Goal: Transaction & Acquisition: Subscribe to service/newsletter

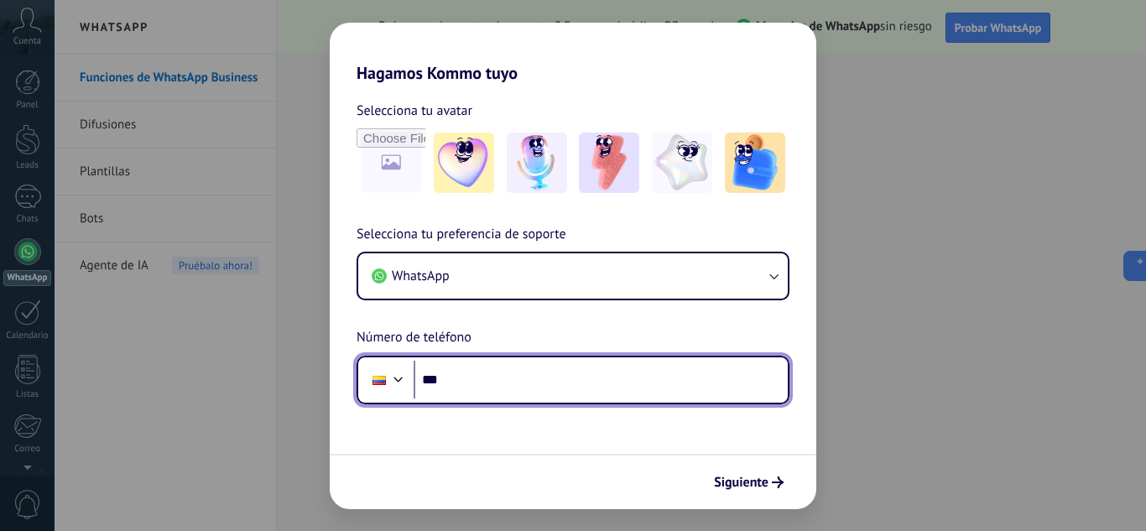
click at [664, 393] on input "***" at bounding box center [601, 380] width 374 height 39
type input "**********"
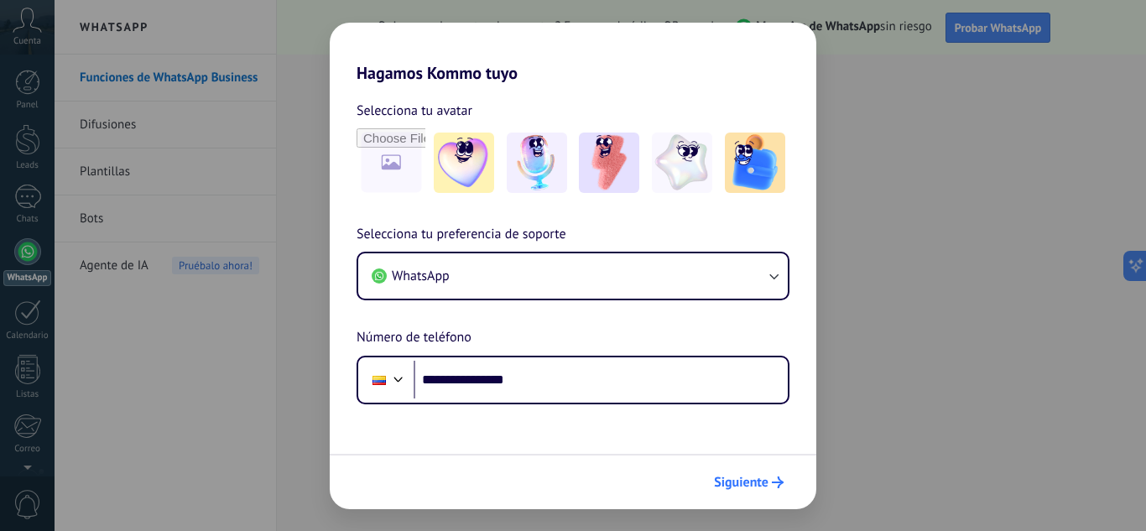
click at [755, 477] on span "Siguiente" at bounding box center [741, 483] width 55 height 12
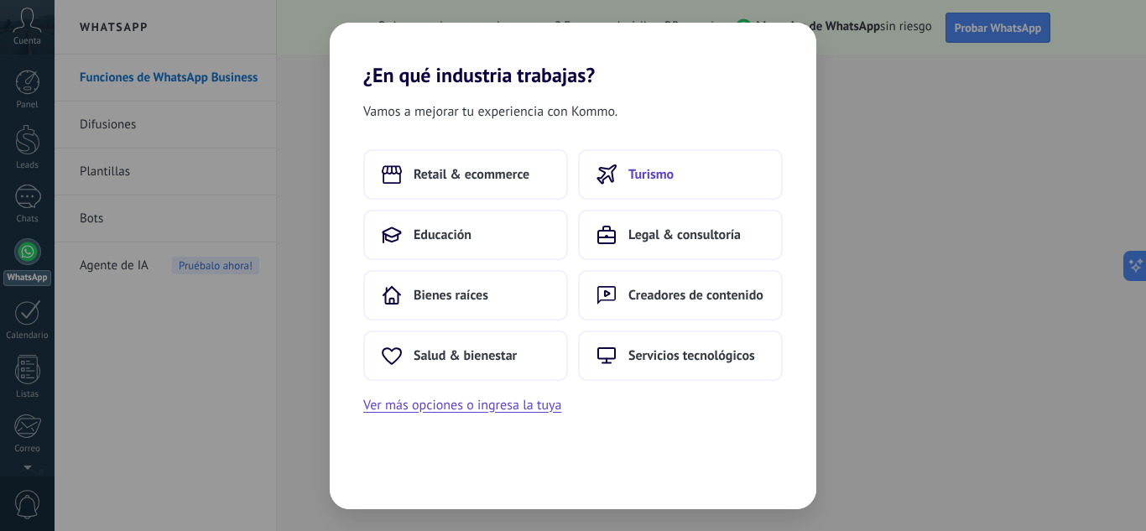
click at [654, 169] on span "Turismo" at bounding box center [650, 174] width 45 height 17
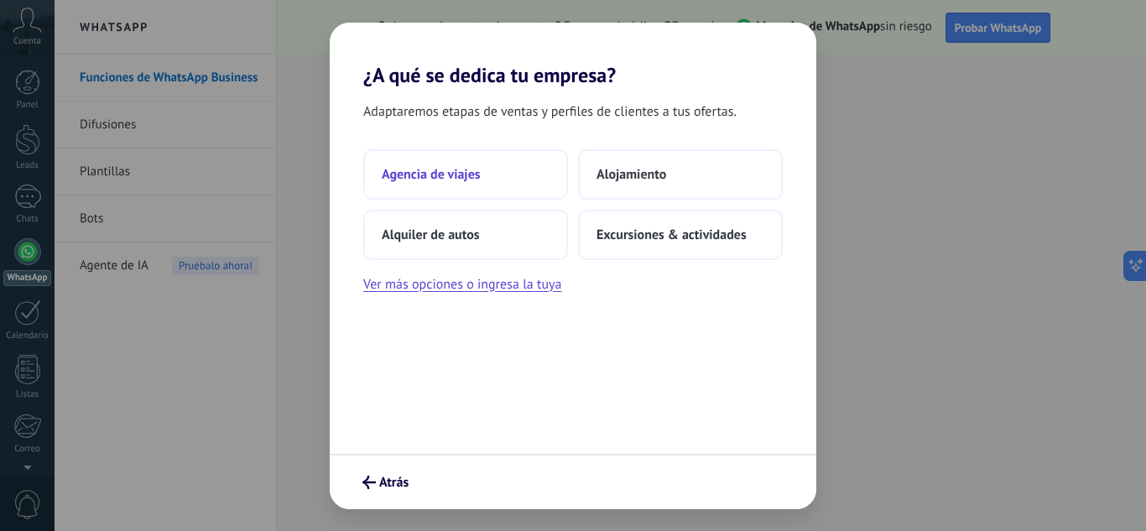
click at [482, 180] on button "Agencia de viajes" at bounding box center [465, 174] width 205 height 50
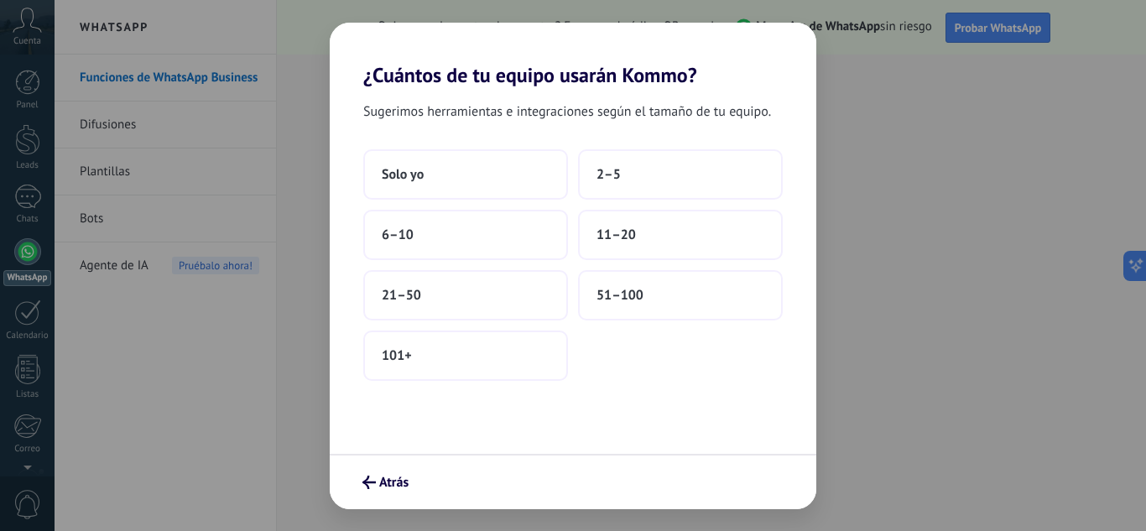
click at [482, 180] on button "Solo yo" at bounding box center [465, 174] width 205 height 50
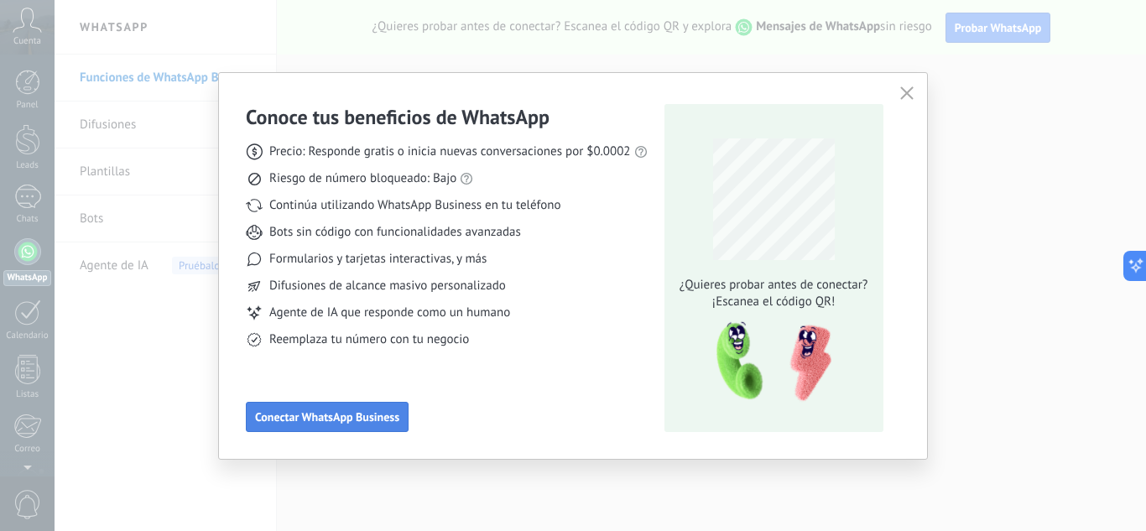
click at [334, 406] on button "Conectar WhatsApp Business" at bounding box center [327, 417] width 163 height 30
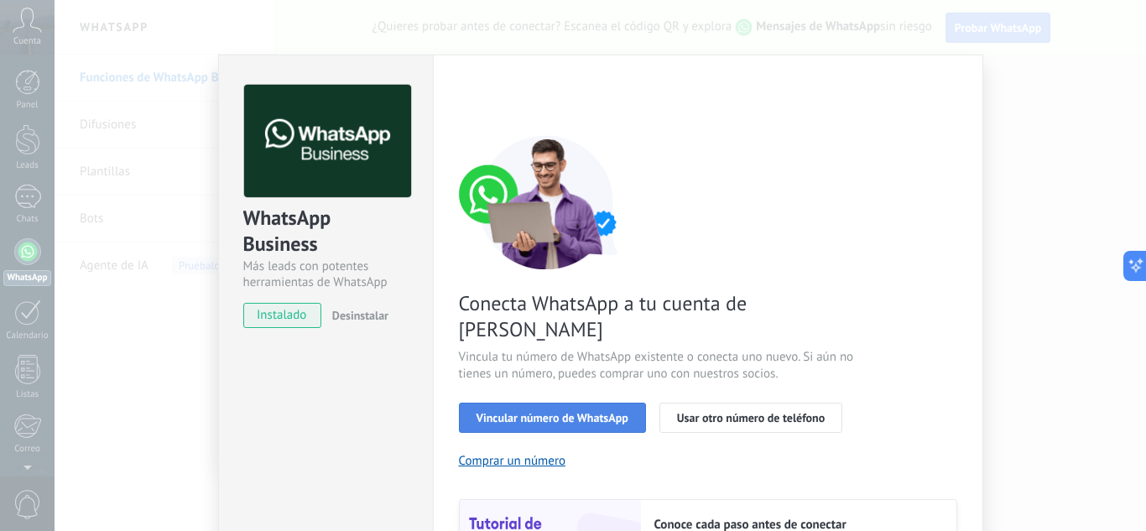
click at [627, 403] on button "Vincular número de WhatsApp" at bounding box center [552, 418] width 187 height 30
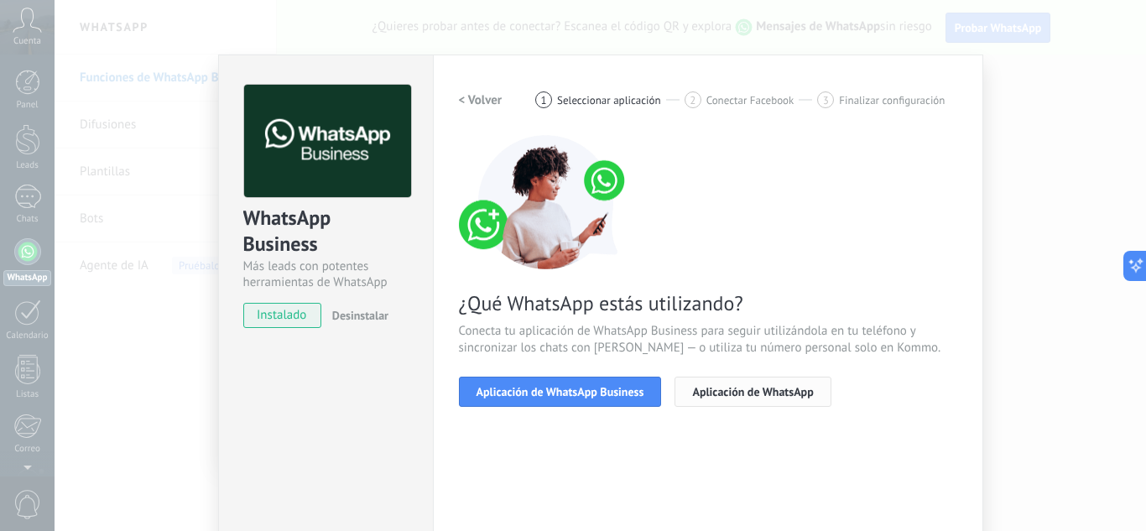
click at [710, 393] on span "Aplicación de WhatsApp" at bounding box center [752, 392] width 121 height 12
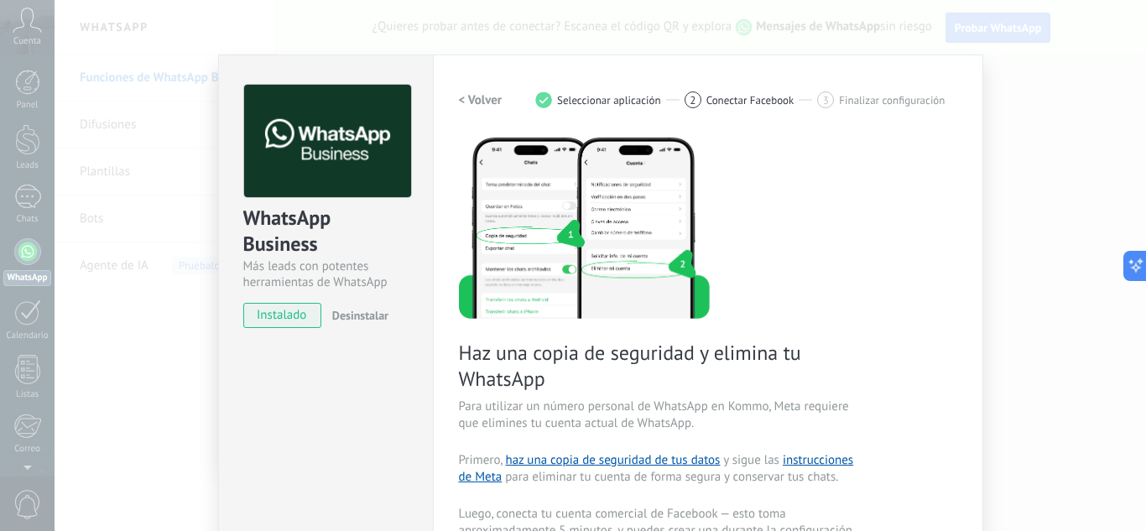
click at [727, 100] on span "Conectar Facebook" at bounding box center [750, 100] width 88 height 13
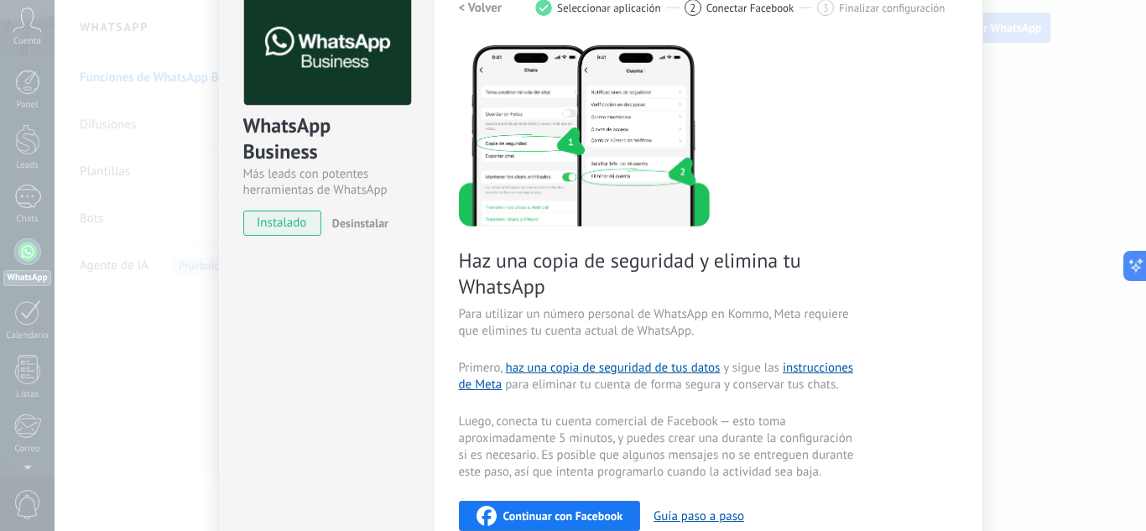
scroll to position [126, 0]
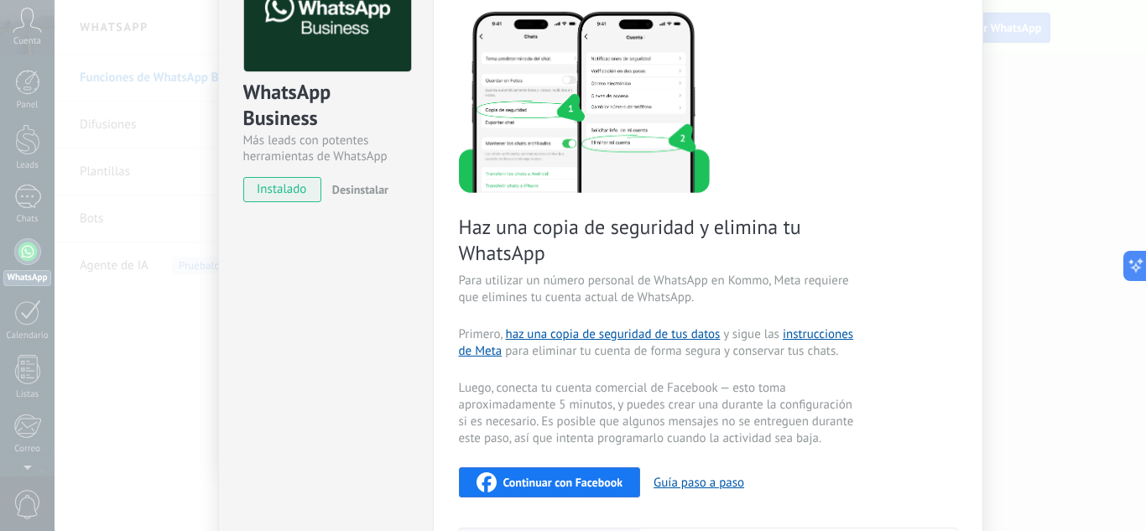
click at [562, 480] on span "Continuar con Facebook" at bounding box center [563, 483] width 120 height 12
click at [282, 191] on span "instalado" at bounding box center [282, 189] width 76 height 25
click at [352, 191] on span "Desinstalar" at bounding box center [360, 189] width 56 height 15
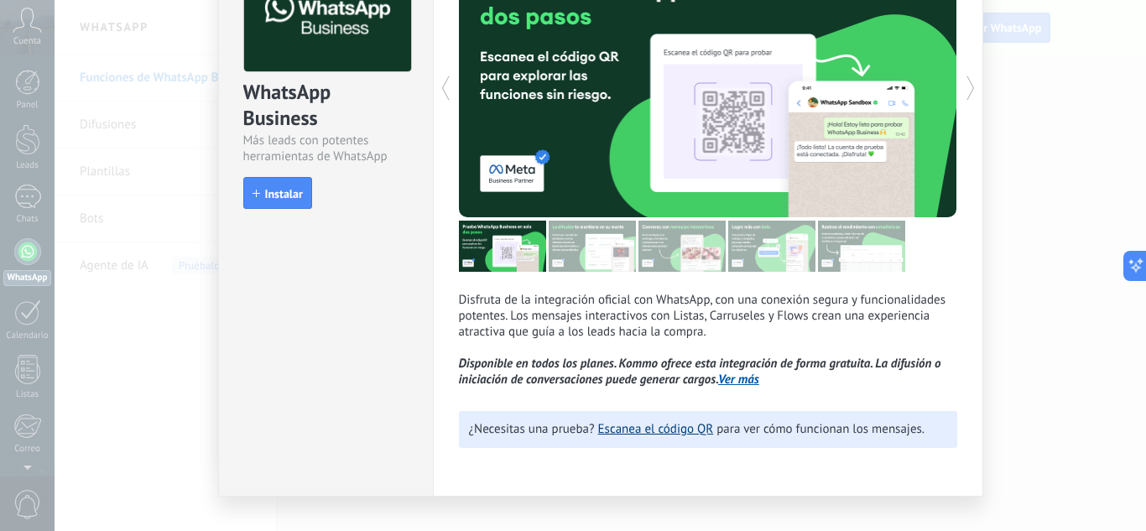
click at [684, 430] on link "Escanea el código QR" at bounding box center [656, 429] width 116 height 16
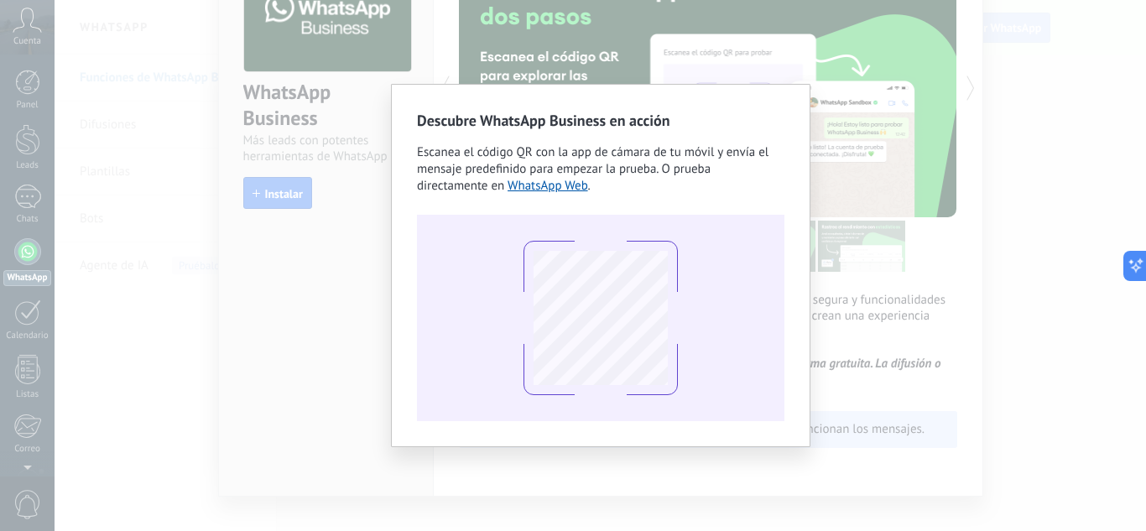
click at [804, 74] on div "Descubre WhatsApp Business en acción Escanea el código QR con la app de cámara …" at bounding box center [600, 265] width 1091 height 531
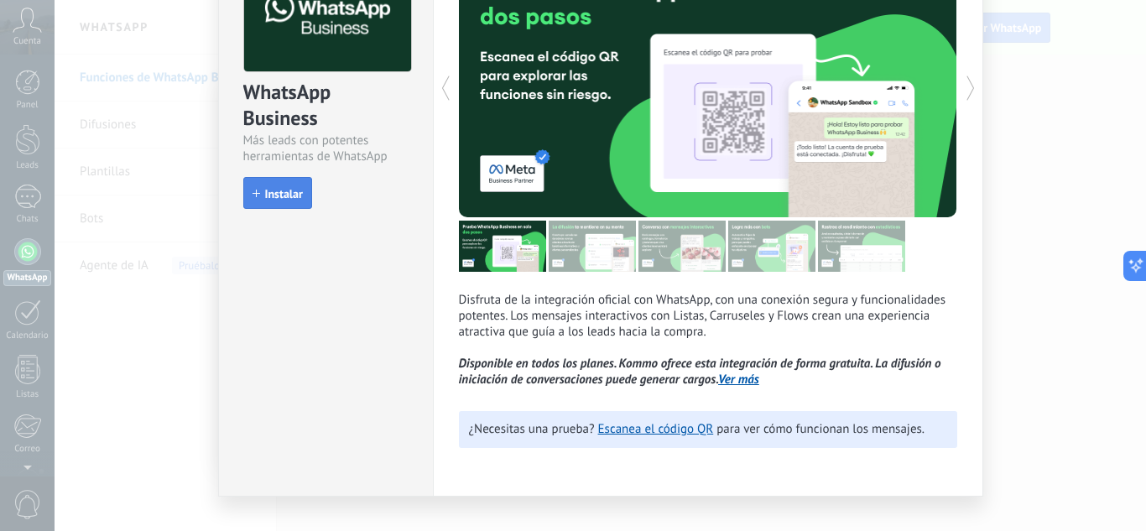
click at [253, 197] on span "Instalar" at bounding box center [278, 194] width 50 height 12
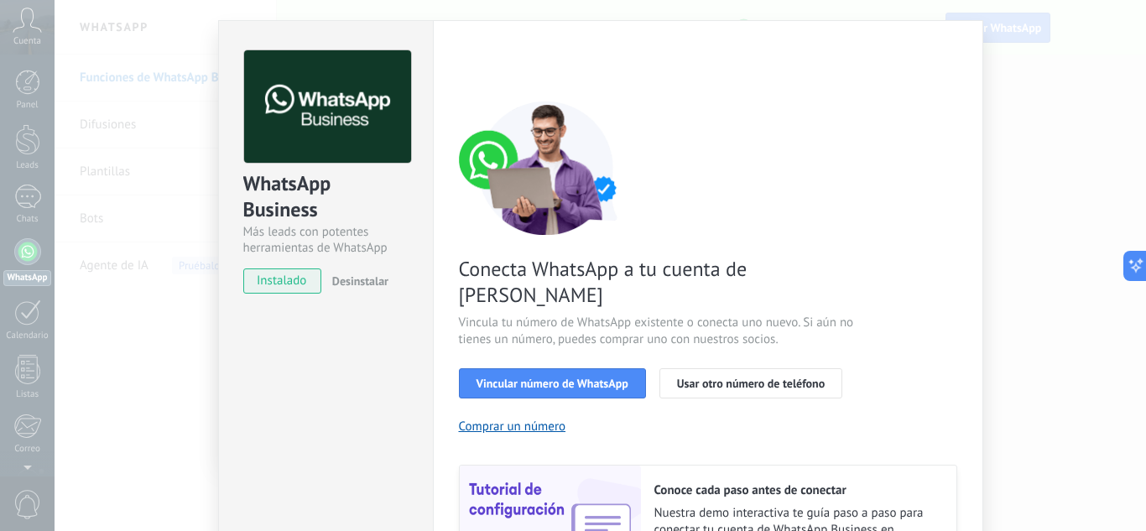
scroll to position [0, 0]
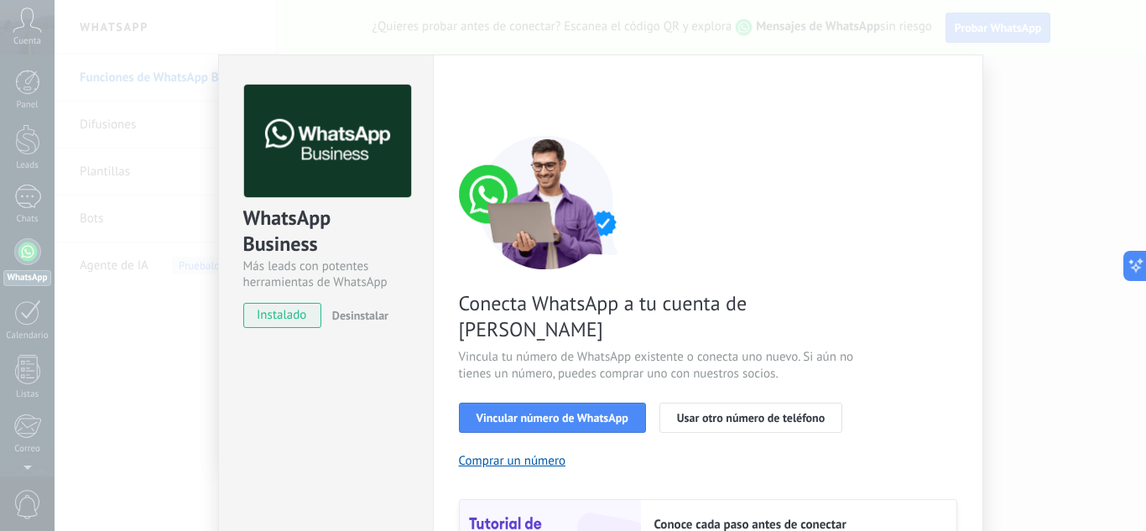
click at [1014, 64] on div "WhatsApp Business Más leads con potentes herramientas de WhatsApp instalado Des…" at bounding box center [600, 265] width 1091 height 531
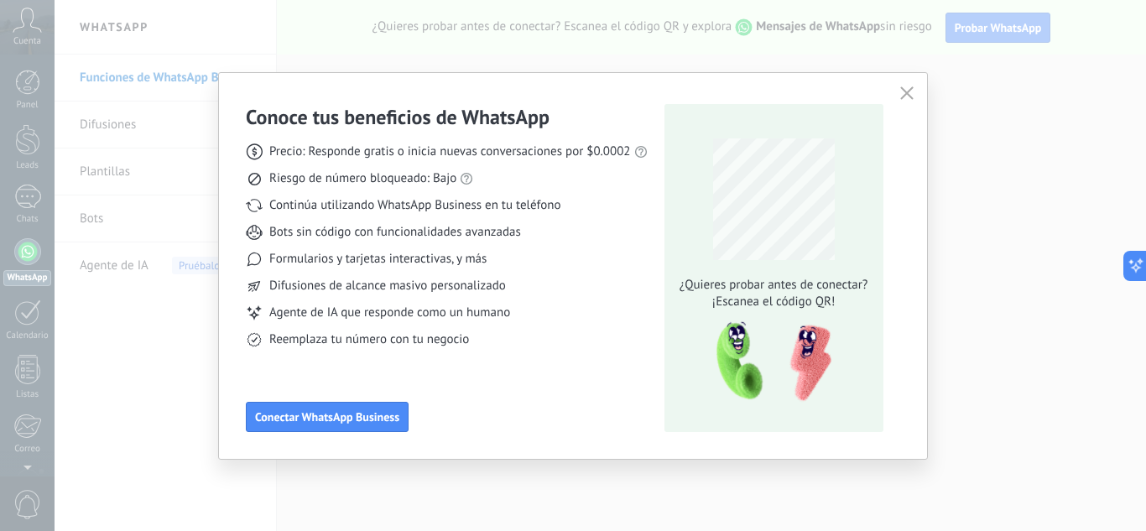
click at [907, 96] on icon "button" at bounding box center [906, 92] width 13 height 13
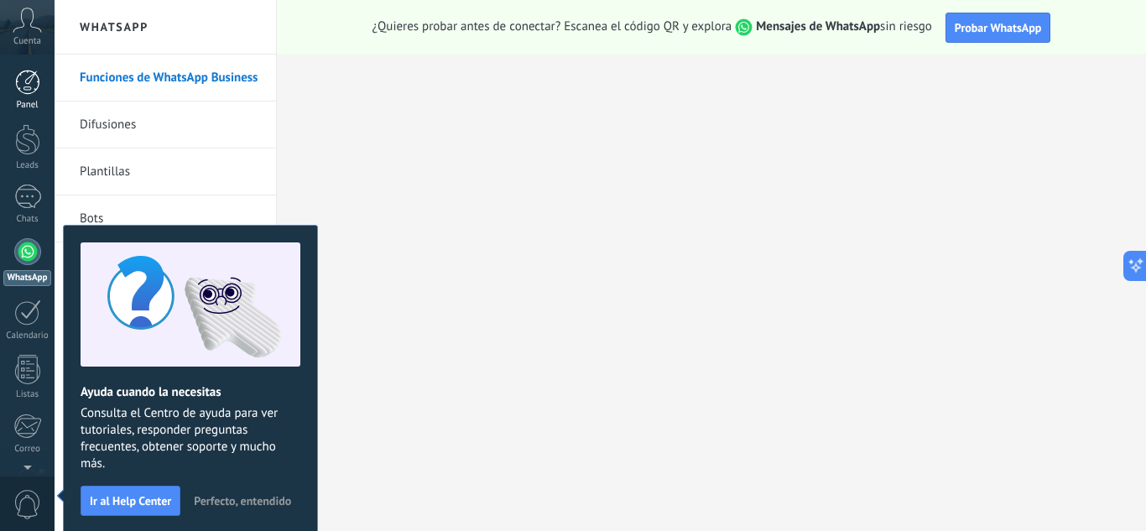
click at [25, 86] on div at bounding box center [27, 82] width 25 height 25
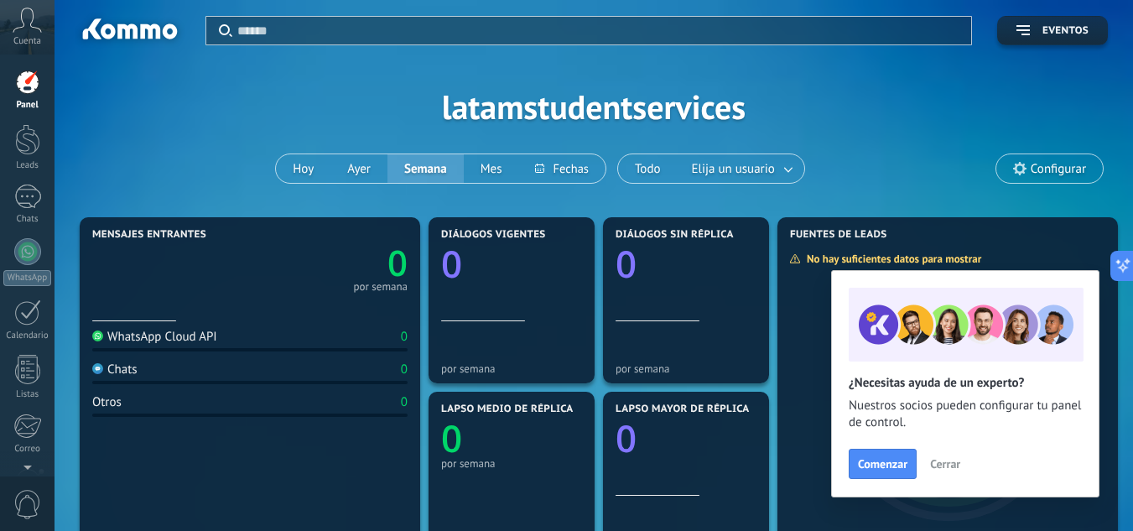
click at [26, 29] on icon at bounding box center [27, 20] width 29 height 25
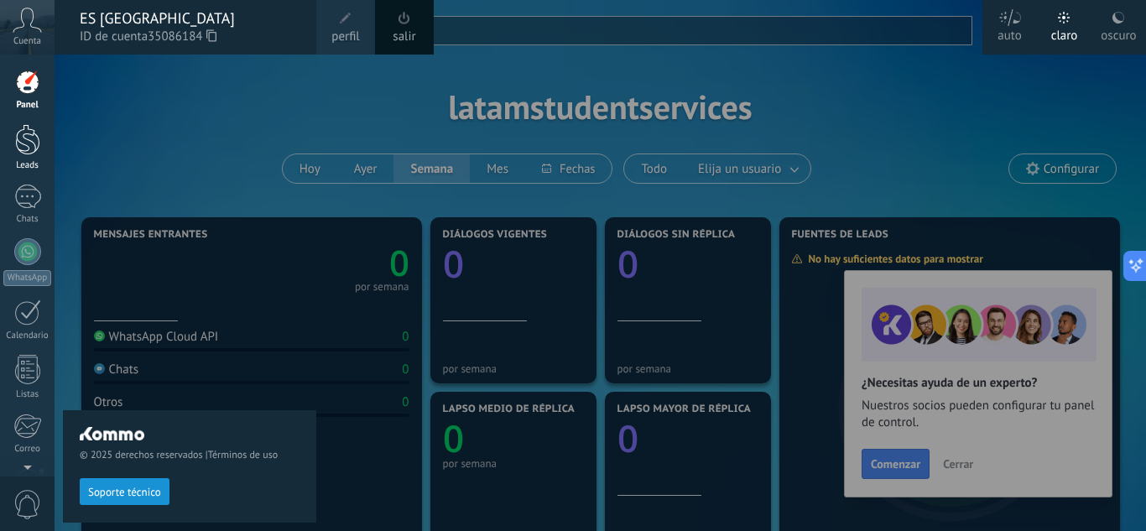
click at [33, 158] on link "Leads" at bounding box center [27, 147] width 55 height 47
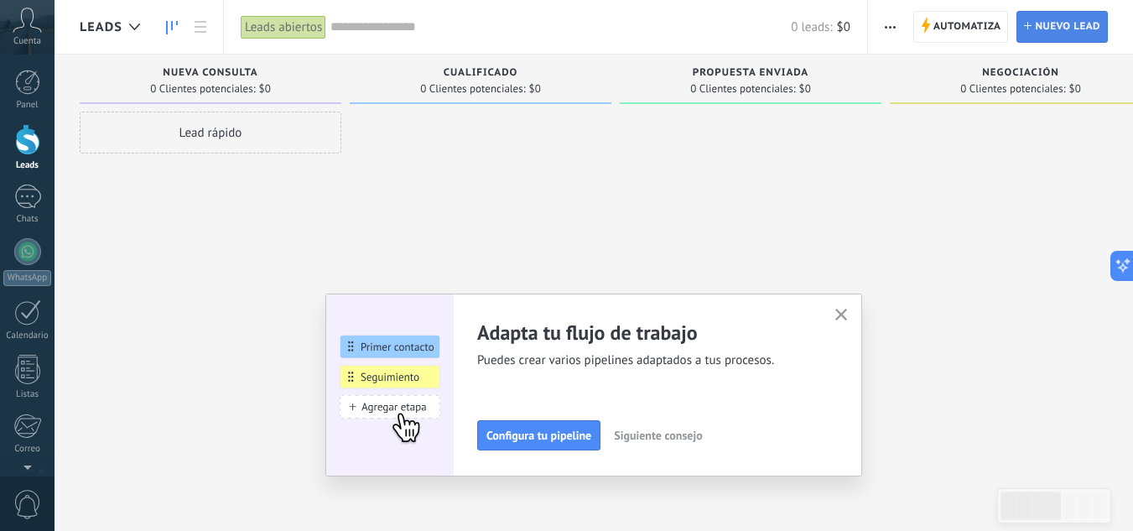
click at [1083, 30] on span "Nuevo lead" at bounding box center [1067, 27] width 65 height 30
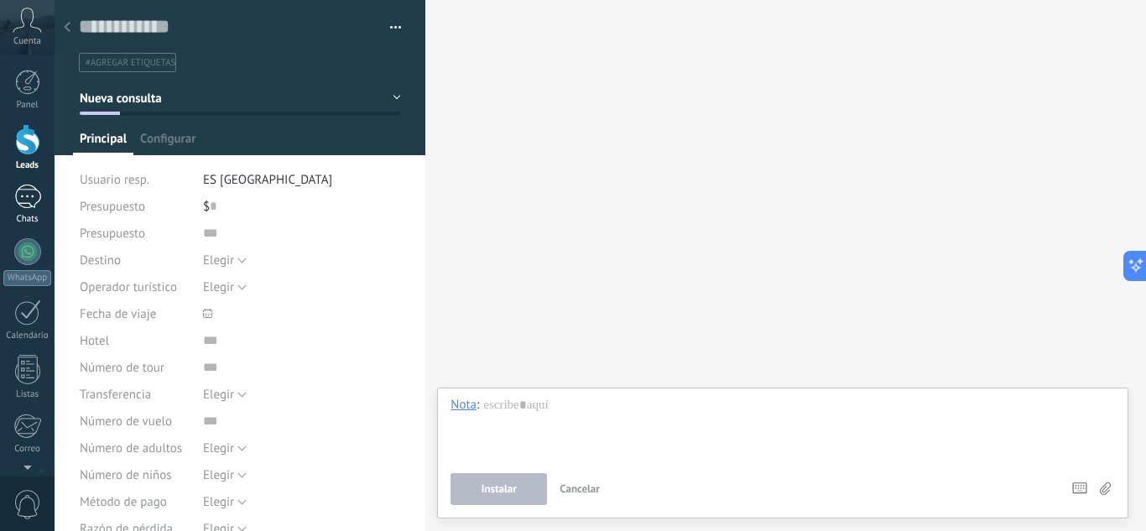
click at [33, 203] on div at bounding box center [27, 197] width 27 height 24
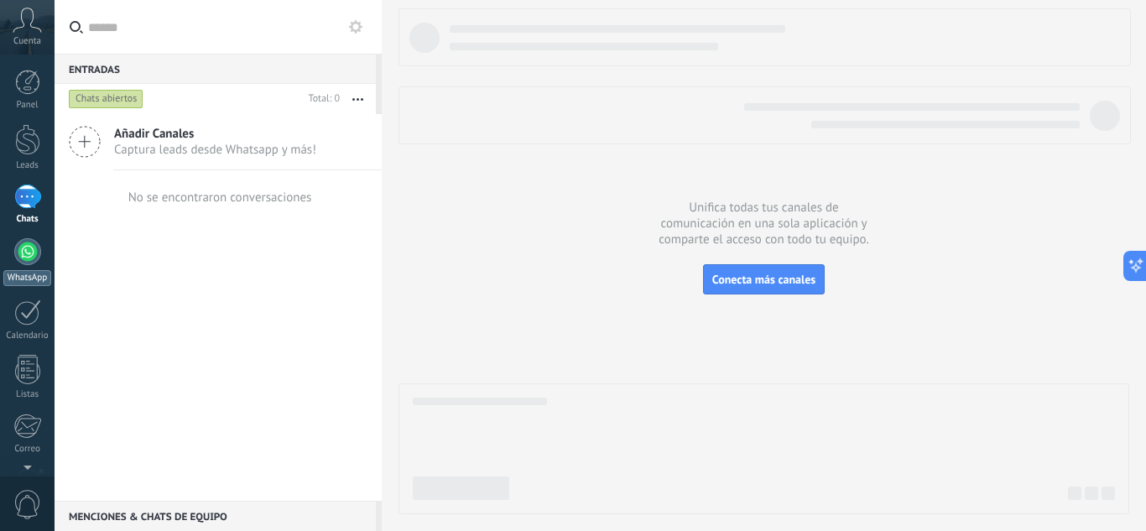
click at [28, 258] on div at bounding box center [27, 251] width 27 height 27
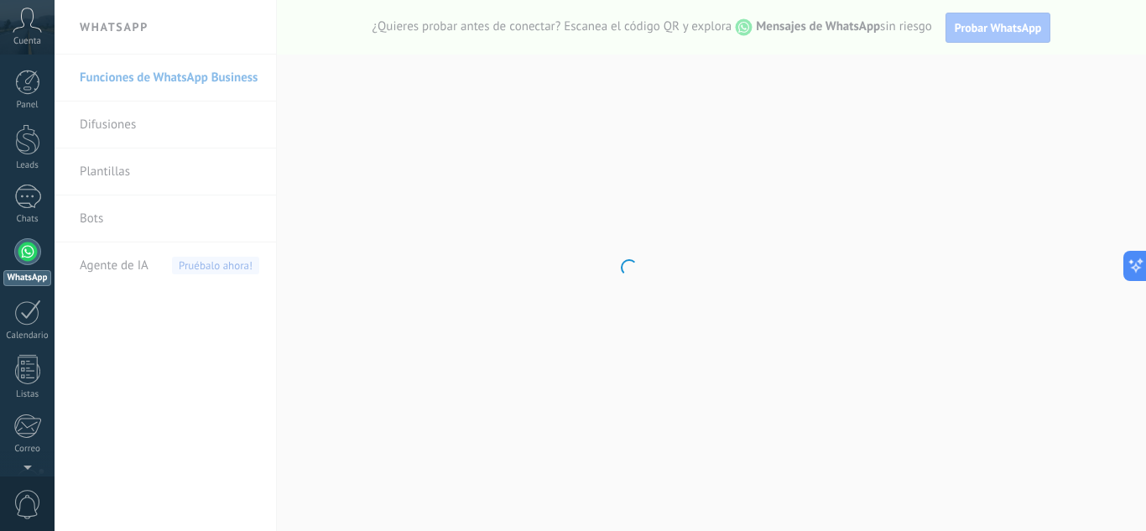
click at [168, 125] on body ".abccls-1,.abccls-2{fill-rule:evenodd}.abccls-2{fill:#fff} .abfcls-1{fill:none}…" at bounding box center [573, 265] width 1146 height 531
drag, startPoint x: 150, startPoint y: 94, endPoint x: 120, endPoint y: 125, distance: 43.3
click at [120, 125] on body ".abccls-1,.abccls-2{fill-rule:evenodd}.abccls-2{fill:#fff} .abfcls-1{fill:none}…" at bounding box center [573, 265] width 1146 height 531
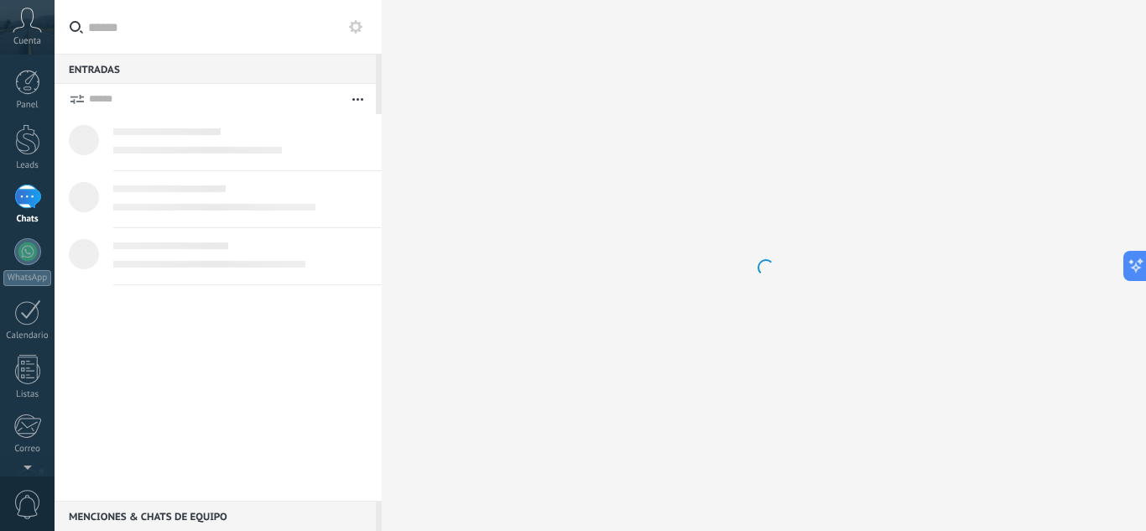
click at [120, 125] on div at bounding box center [241, 131] width 256 height 18
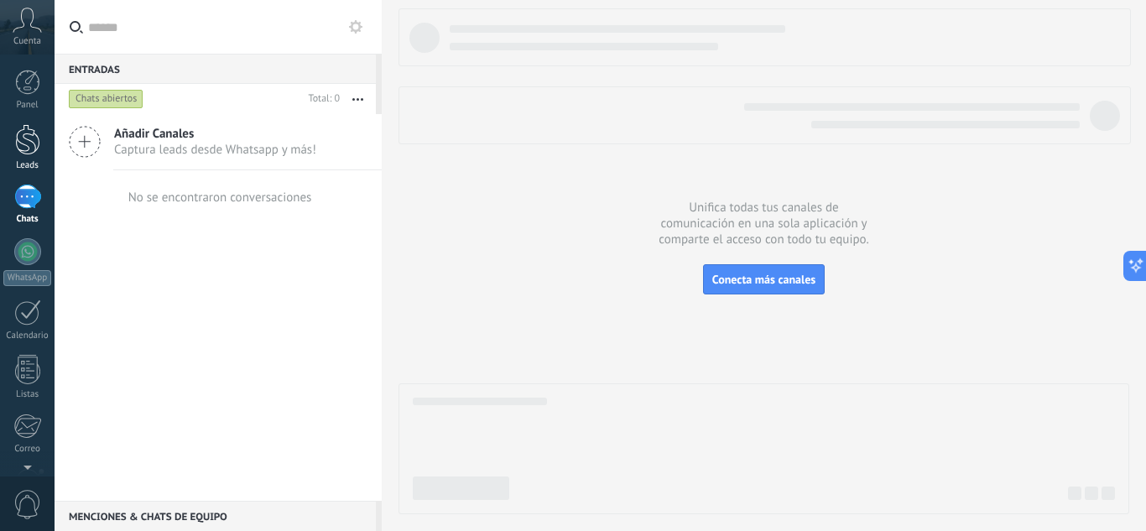
click at [34, 138] on div at bounding box center [27, 139] width 25 height 31
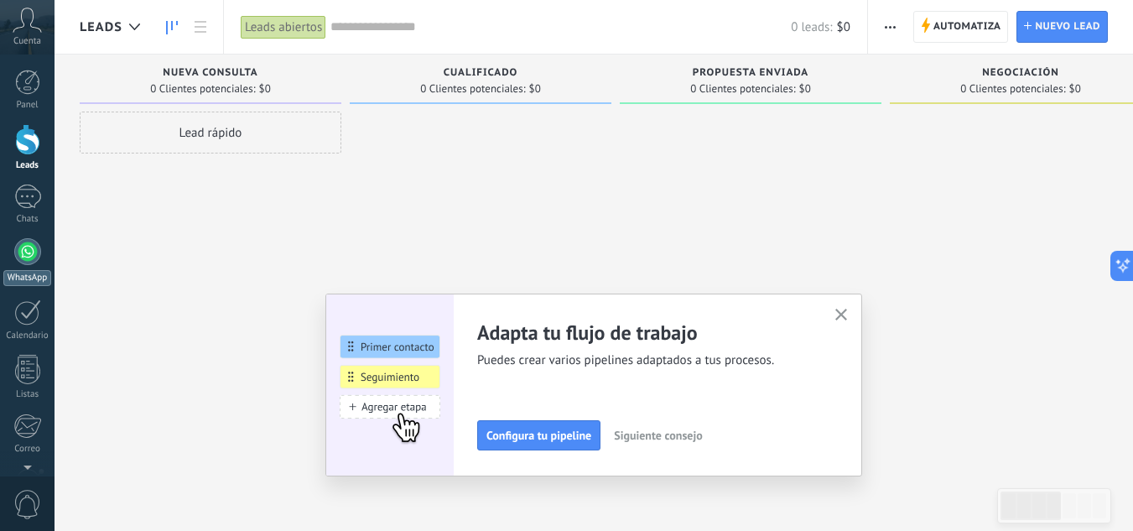
click at [27, 258] on div at bounding box center [27, 251] width 27 height 27
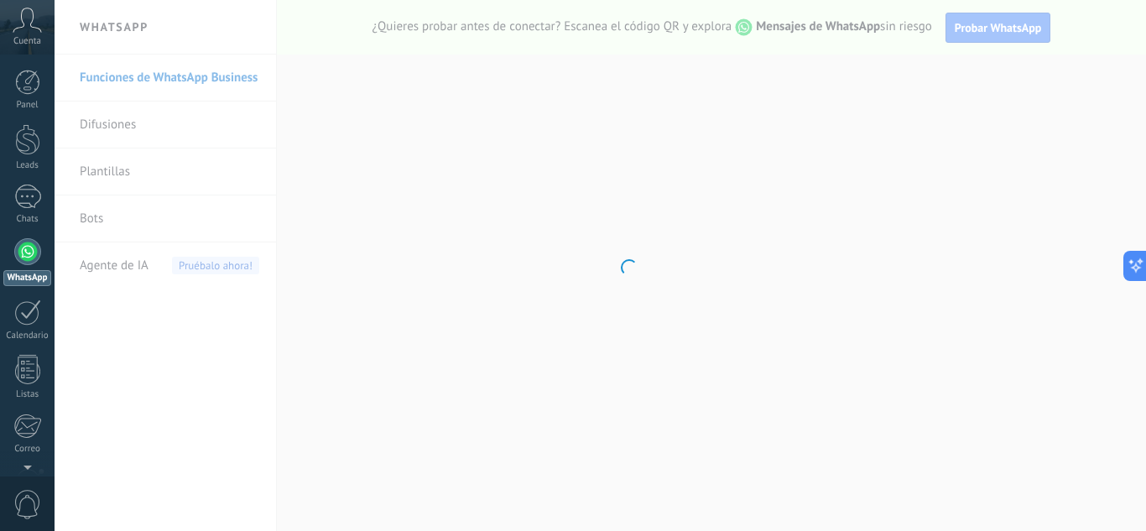
click at [985, 37] on body ".abccls-1,.abccls-2{fill-rule:evenodd}.abccls-2{fill:#fff} .abfcls-1{fill:none}…" at bounding box center [573, 265] width 1146 height 531
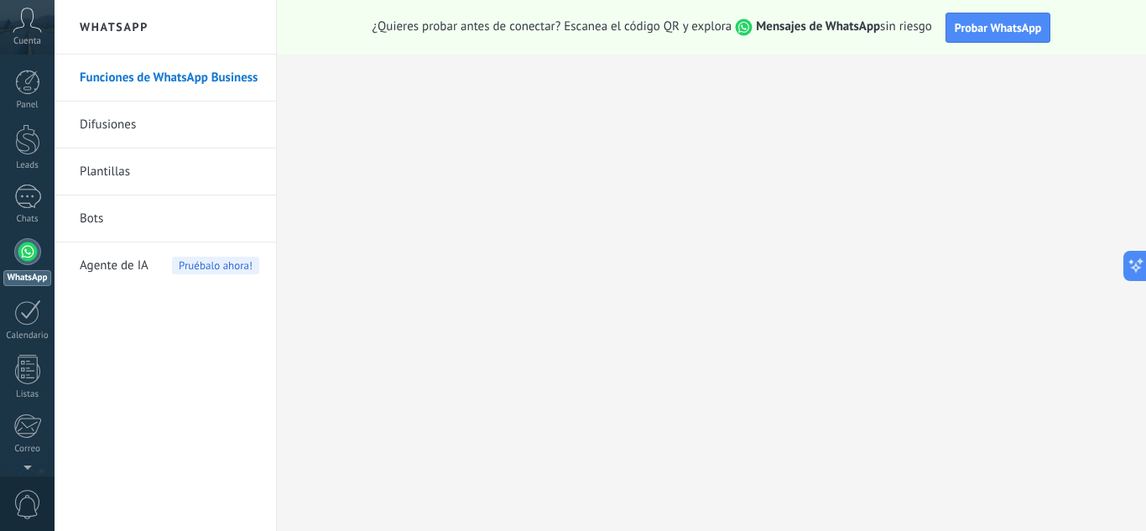
click at [985, 37] on button "Probar WhatsApp" at bounding box center [999, 28] width 106 height 30
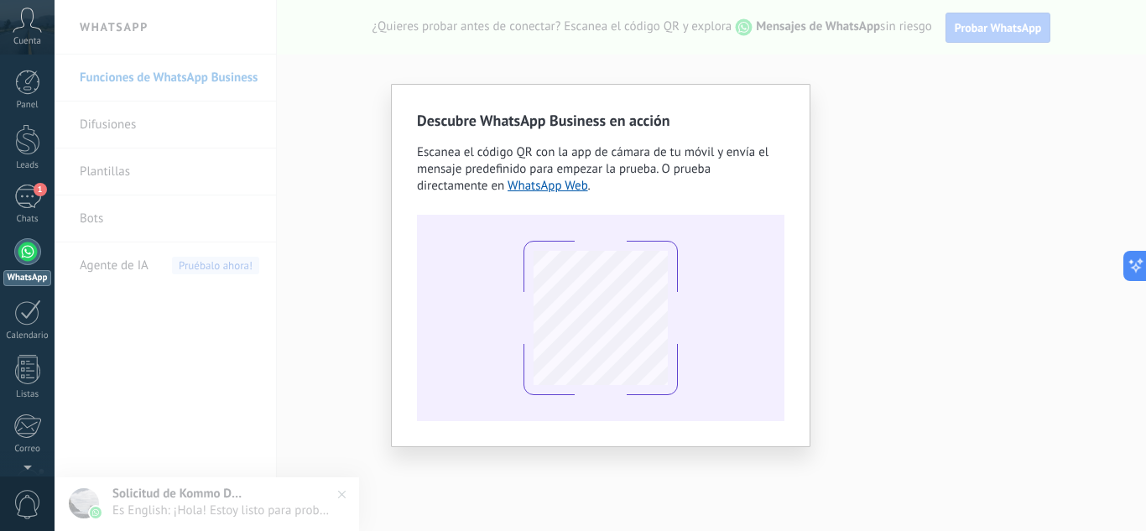
click at [751, 261] on div at bounding box center [600, 318] width 367 height 206
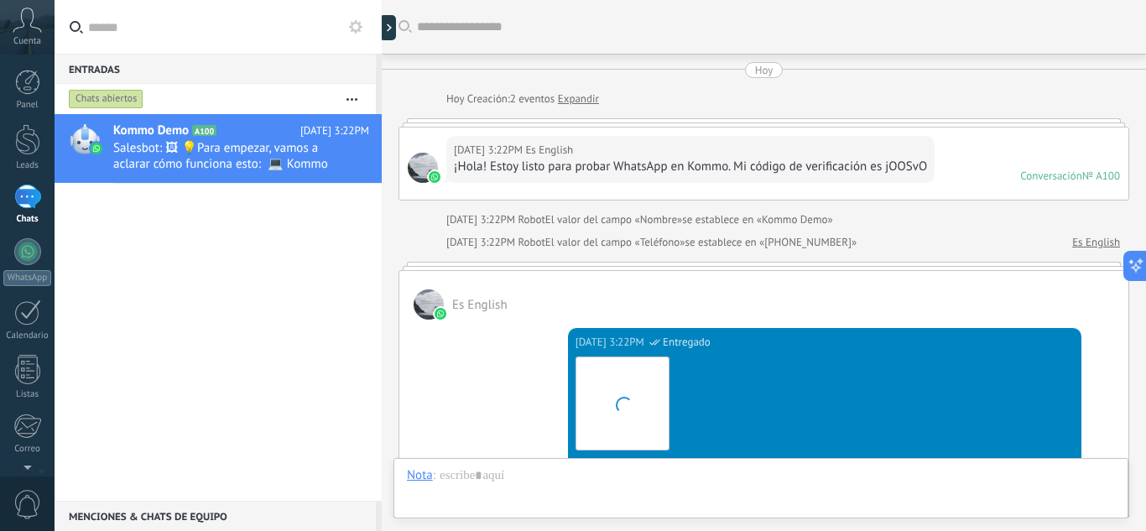
scroll to position [597, 0]
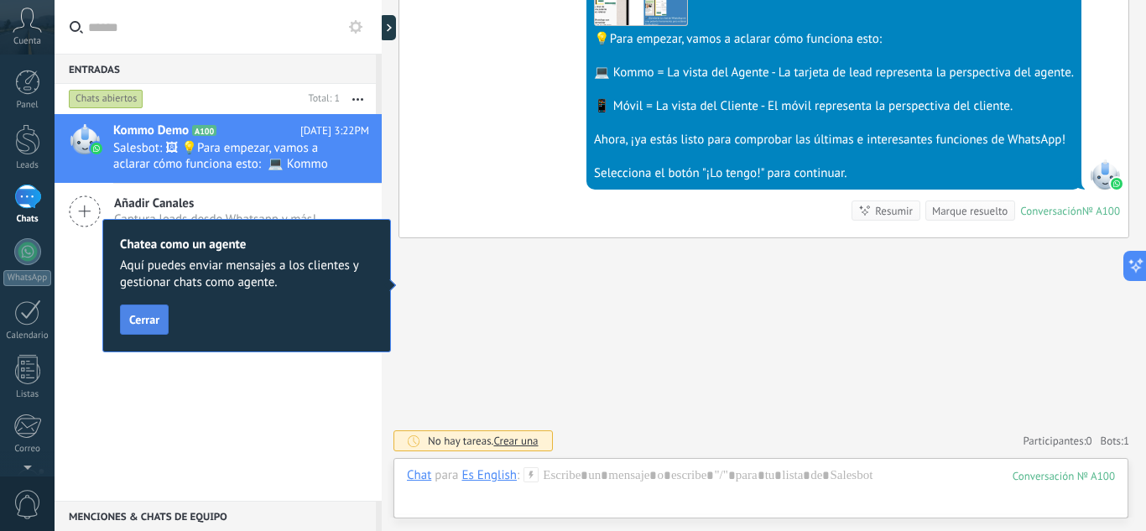
click at [151, 322] on span "Cerrar" at bounding box center [144, 320] width 30 height 12
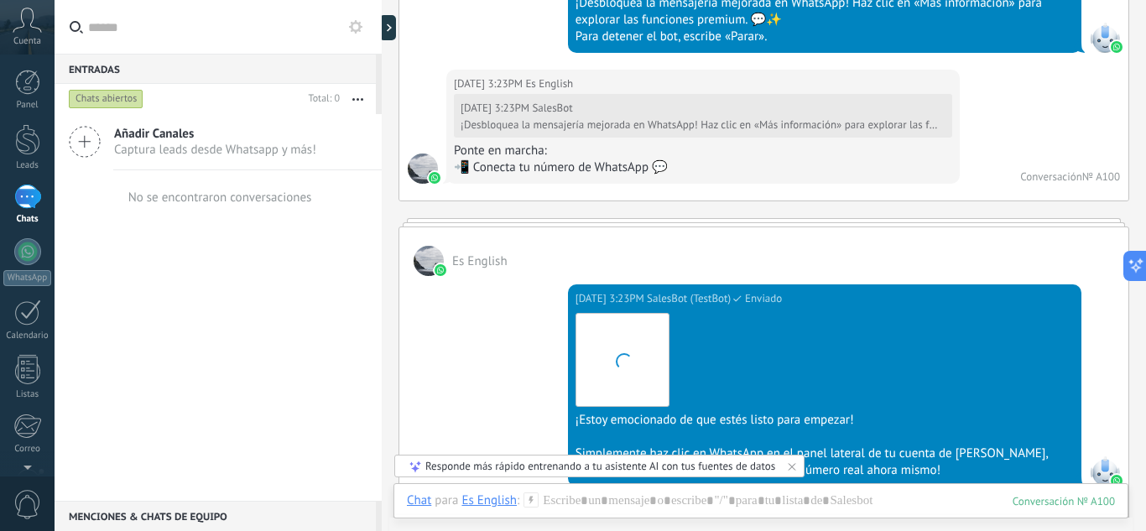
scroll to position [1522, 0]
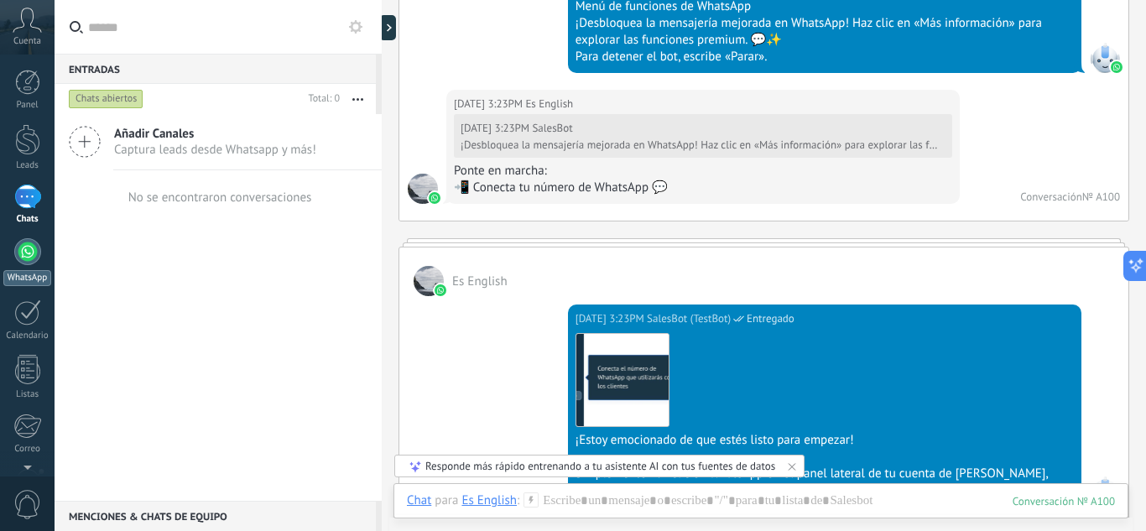
click at [28, 263] on div at bounding box center [27, 251] width 27 height 27
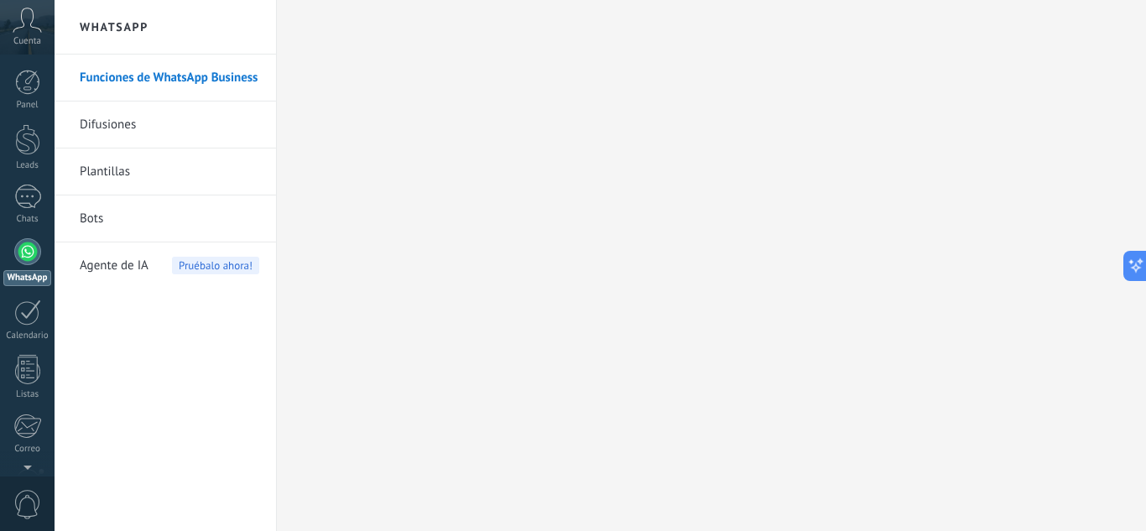
click at [133, 125] on link "Difusiones" at bounding box center [170, 125] width 180 height 47
click at [185, 122] on body ".abccls-1,.abccls-2{fill-rule:evenodd}.abccls-2{fill:#fff} .abfcls-1{fill:none}…" at bounding box center [573, 265] width 1146 height 531
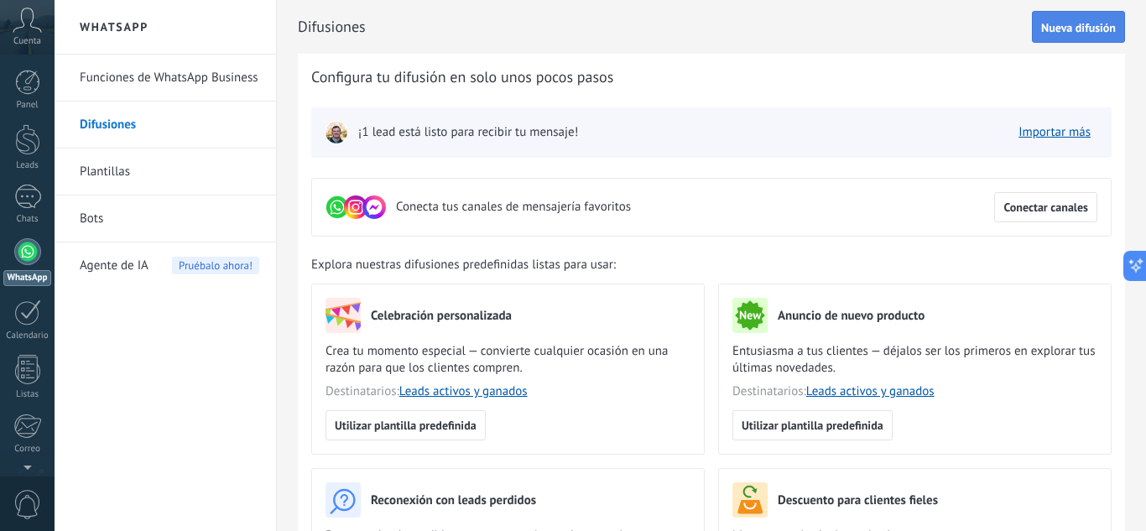
click at [1042, 22] on span "Nueva difusión" at bounding box center [1078, 28] width 75 height 12
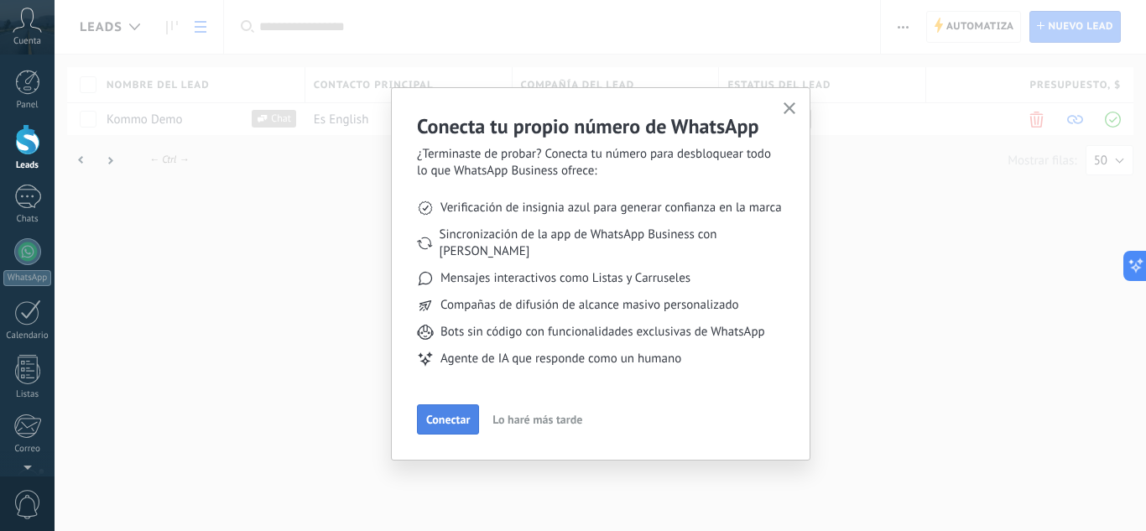
click at [451, 414] on span "Conectar" at bounding box center [448, 420] width 44 height 12
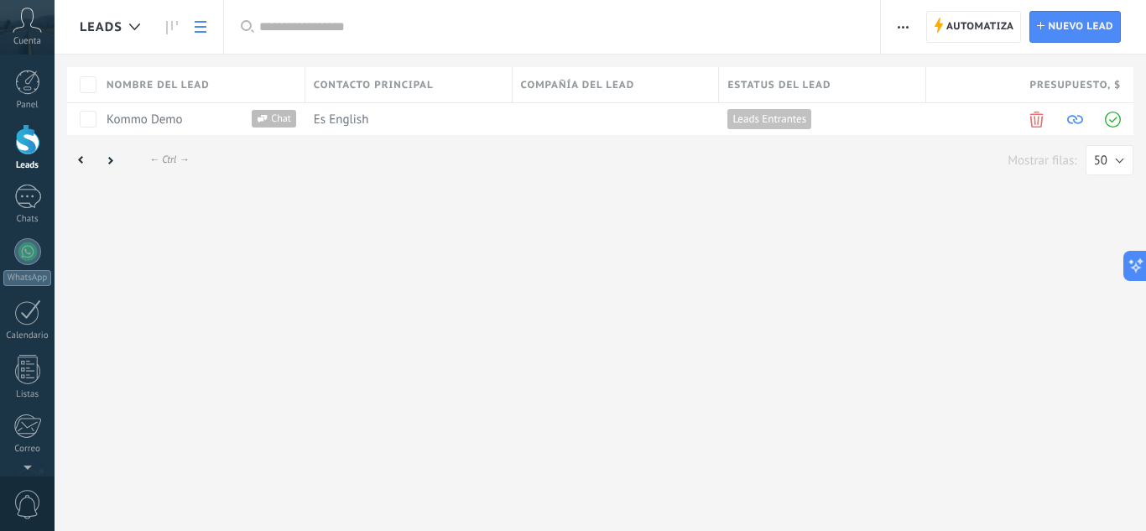
click at [89, 117] on html ".abccls-1,.abccls-2{fill-rule:evenodd}.abccls-2{fill:#fff} .abfcls-1{fill:none}…" at bounding box center [573, 265] width 1146 height 531
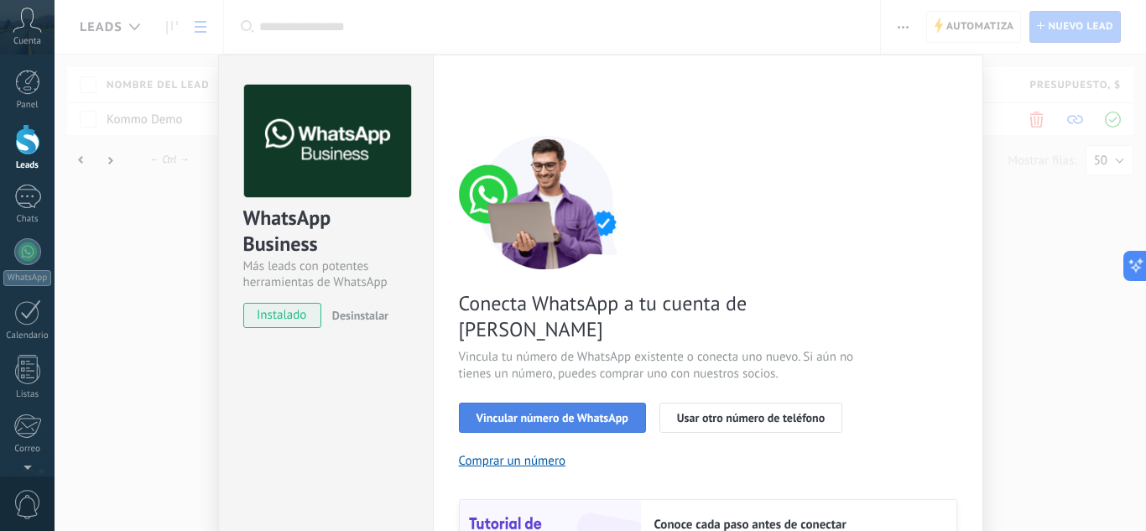
click at [601, 412] on span "Vincular número de WhatsApp" at bounding box center [553, 418] width 152 height 12
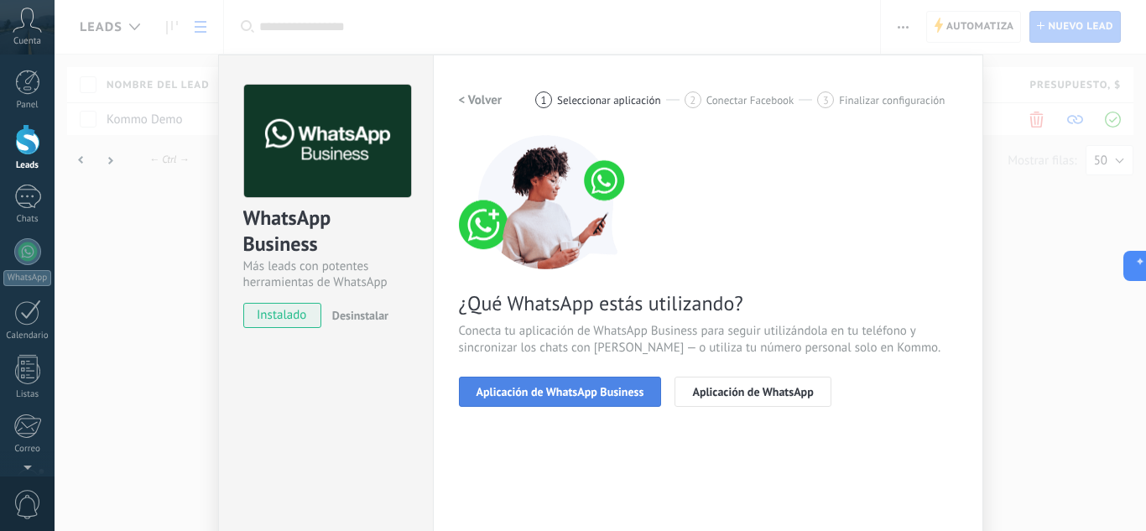
click at [597, 394] on span "Aplicación de WhatsApp Business" at bounding box center [561, 392] width 168 height 12
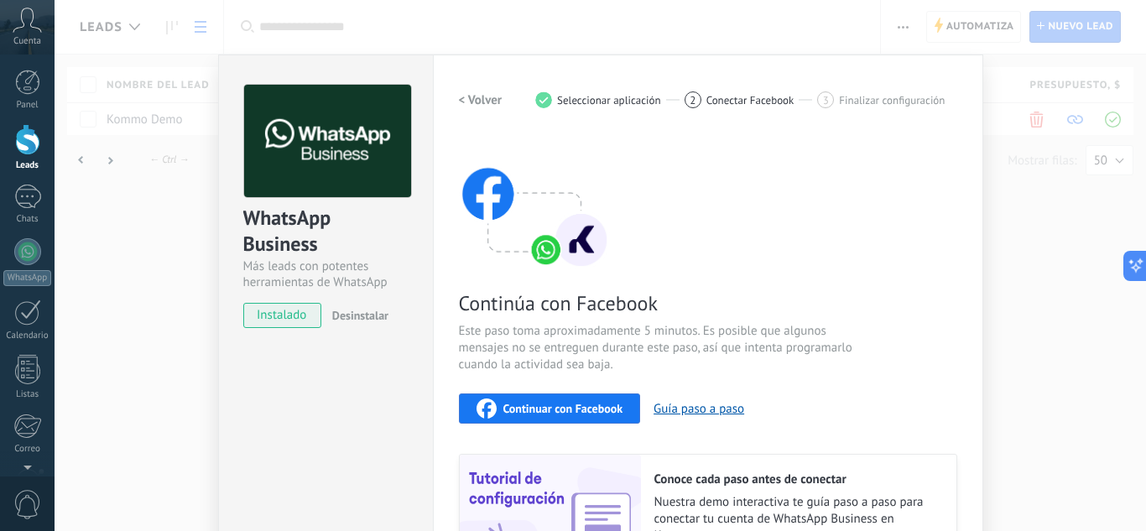
click at [480, 96] on h2 "< Volver" at bounding box center [481, 100] width 44 height 16
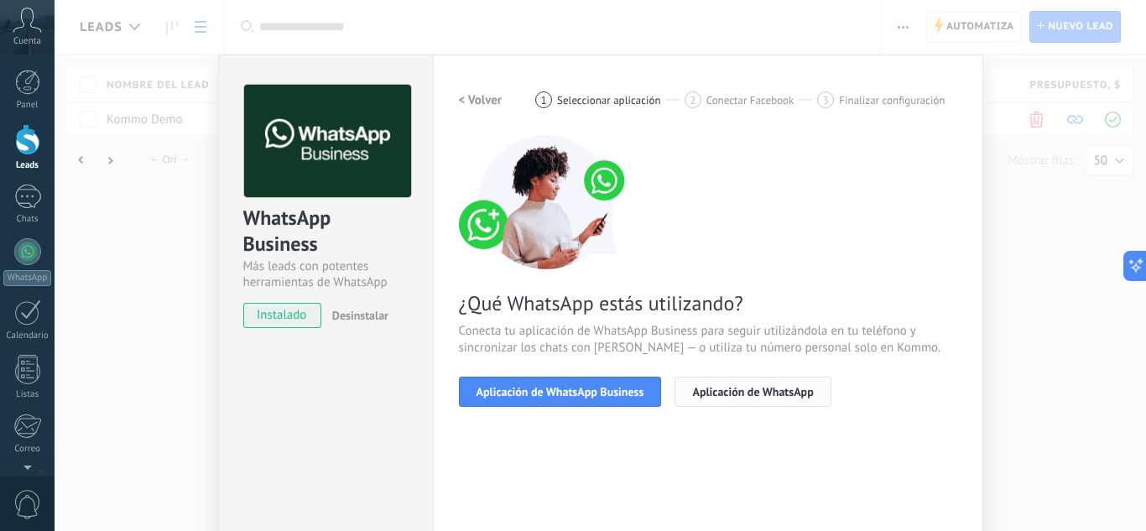
click at [702, 390] on span "Aplicación de WhatsApp" at bounding box center [752, 392] width 121 height 12
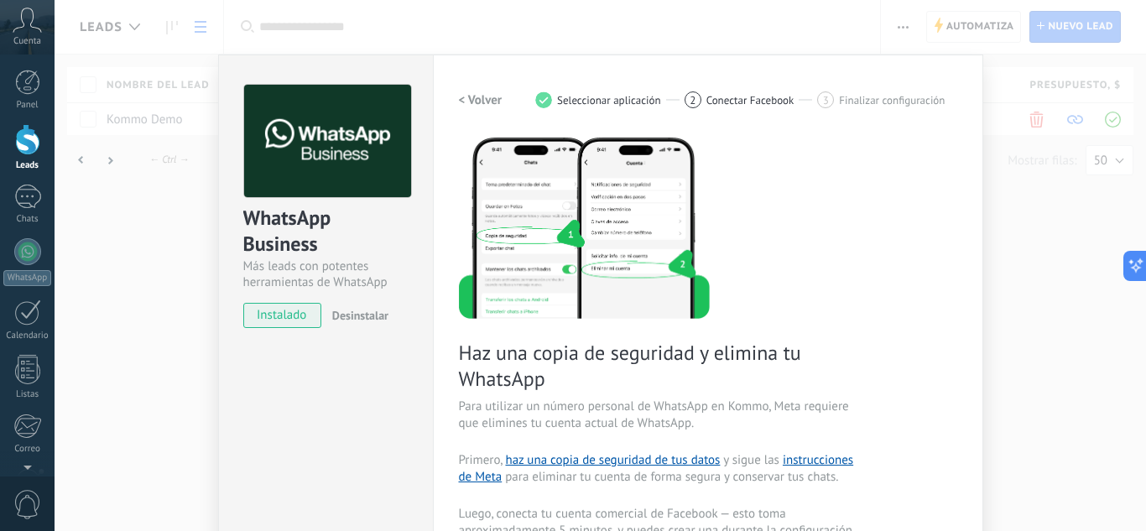
click at [485, 100] on h2 "< Volver" at bounding box center [481, 100] width 44 height 16
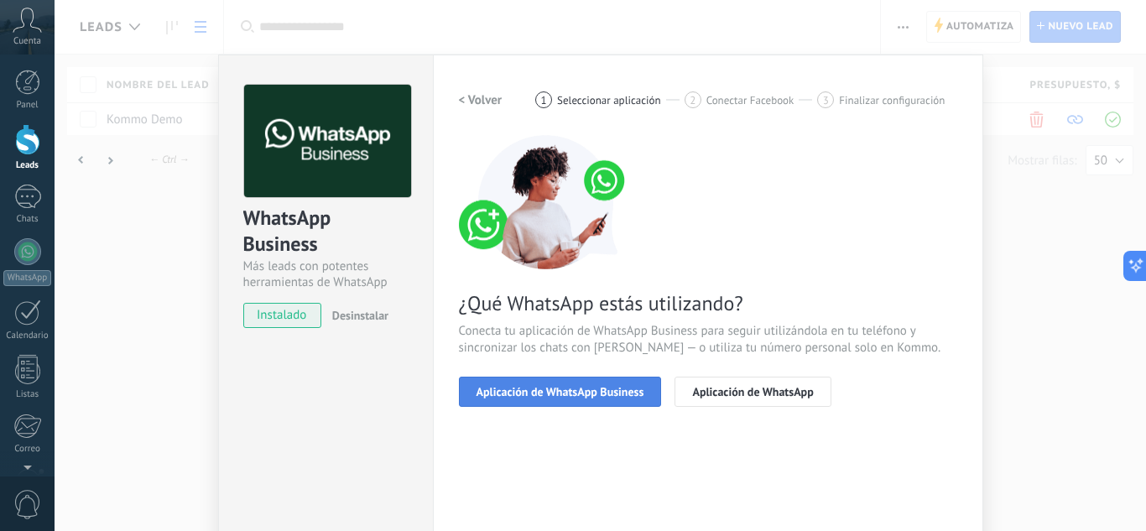
click at [605, 399] on button "Aplicación de WhatsApp Business" at bounding box center [560, 392] width 203 height 30
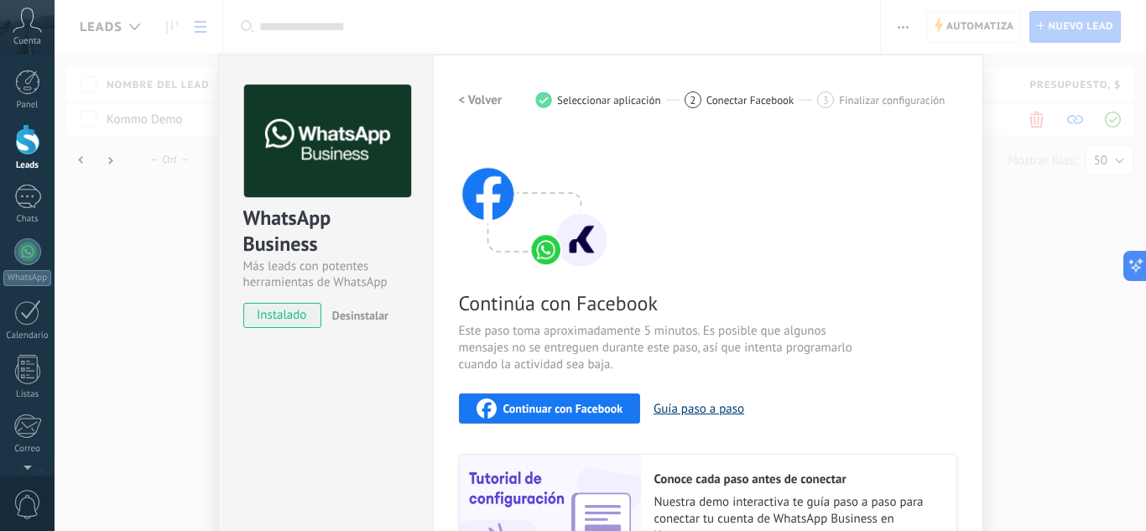
click at [682, 409] on button "Guía paso a paso" at bounding box center [699, 409] width 91 height 16
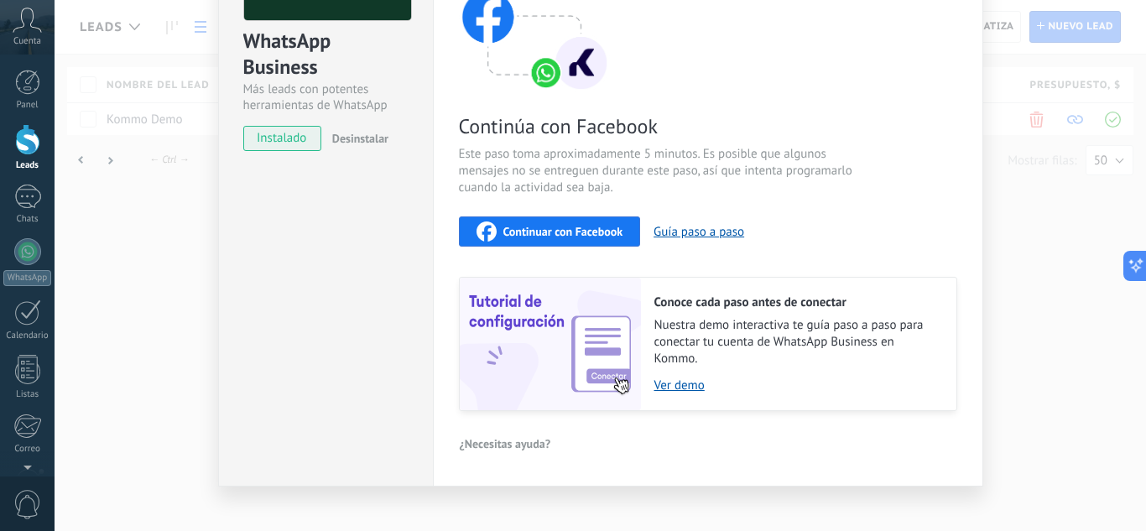
scroll to position [195, 0]
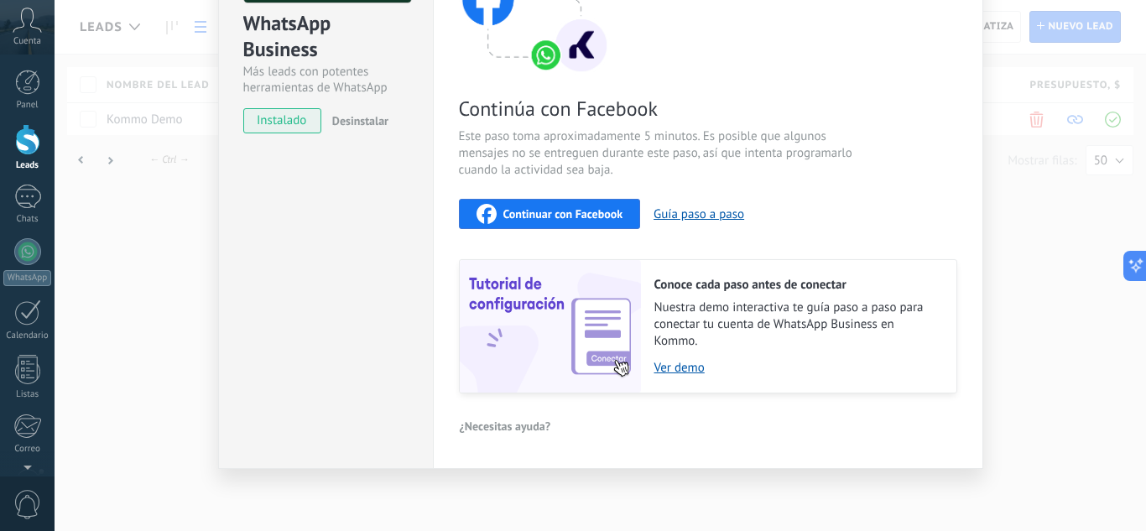
click at [514, 426] on span "¿Necesitas ayuda?" at bounding box center [505, 426] width 91 height 12
